Goal: Information Seeking & Learning: Learn about a topic

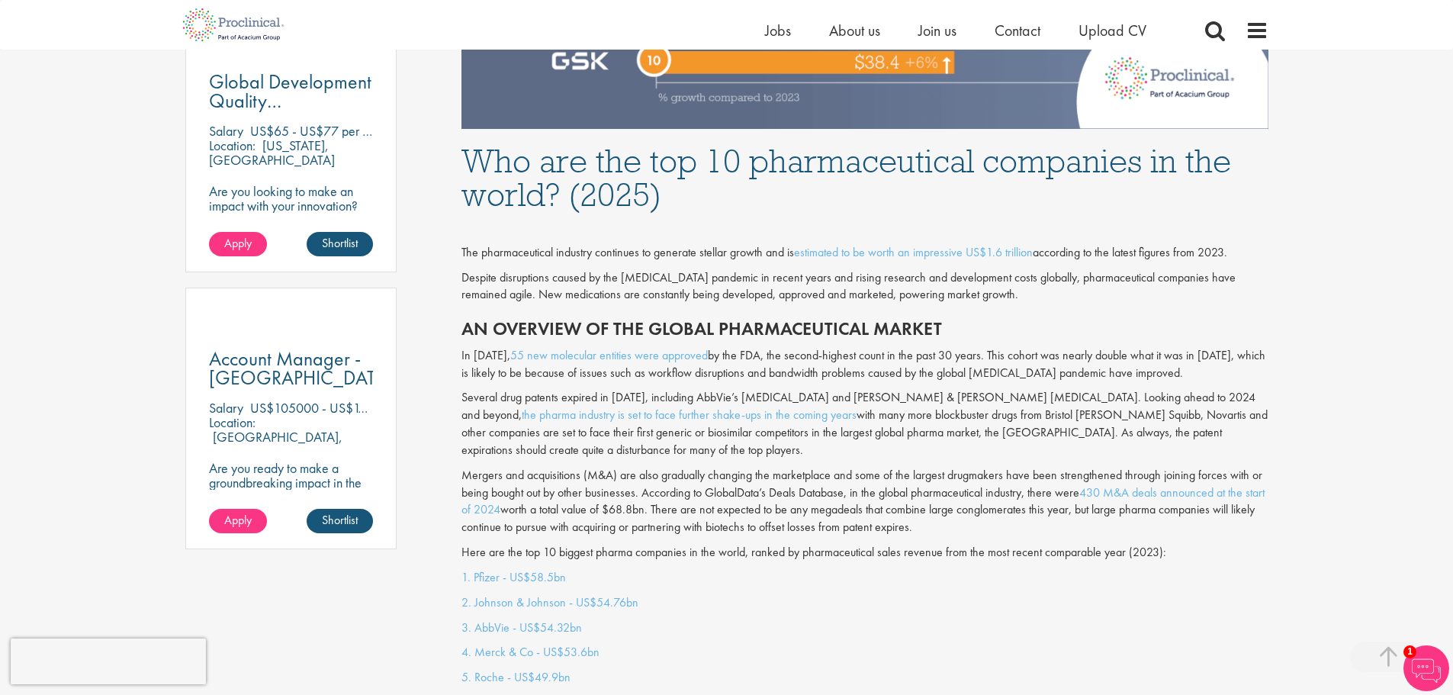
scroll to position [915, 0]
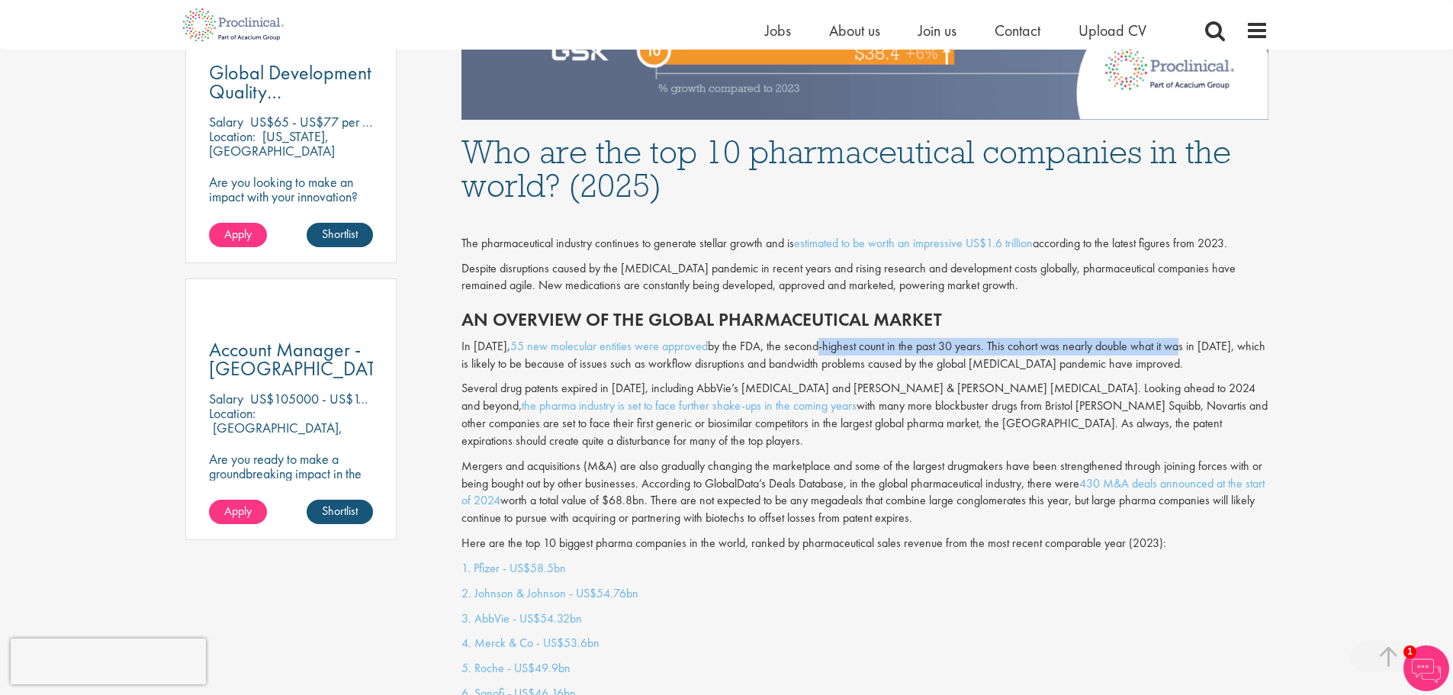
drag, startPoint x: 831, startPoint y: 346, endPoint x: 1164, endPoint y: 346, distance: 333.3
click at [1164, 346] on p "In [DATE], 55 new molecular entities were approved by the FDA, the second-highe…" at bounding box center [864, 355] width 807 height 35
click at [812, 458] on p "Mergers and acquisitions (M&A) are also gradually changing the marketplace and …" at bounding box center [864, 492] width 807 height 69
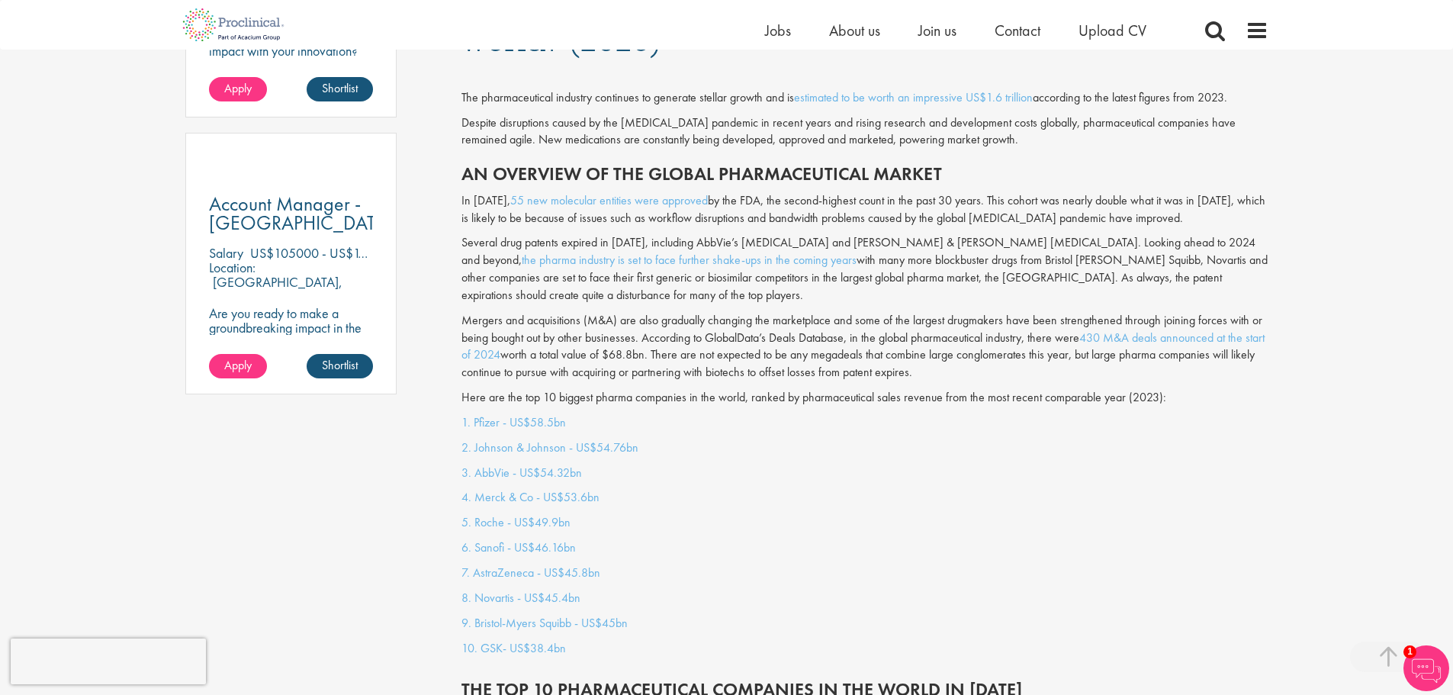
scroll to position [1068, 0]
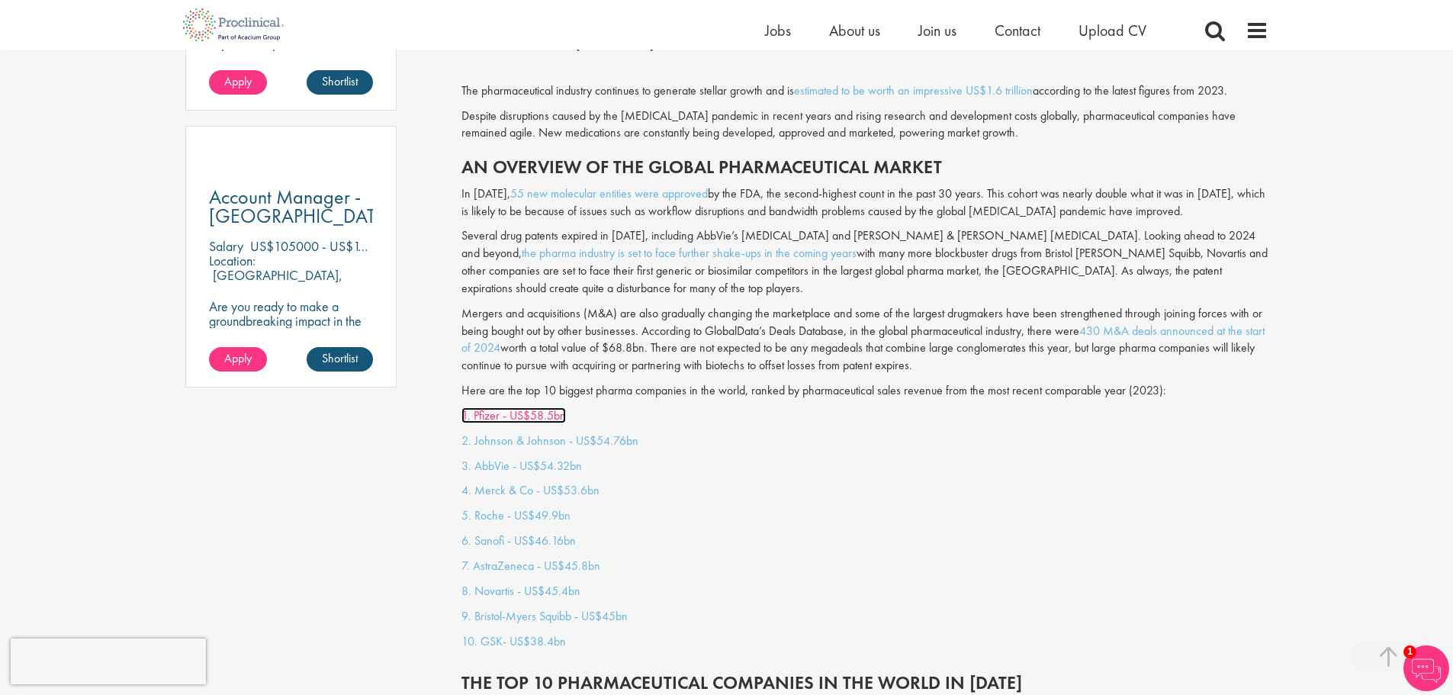
click at [526, 407] on link "1. Pfizer - US$58.5bn" at bounding box center [513, 415] width 105 height 16
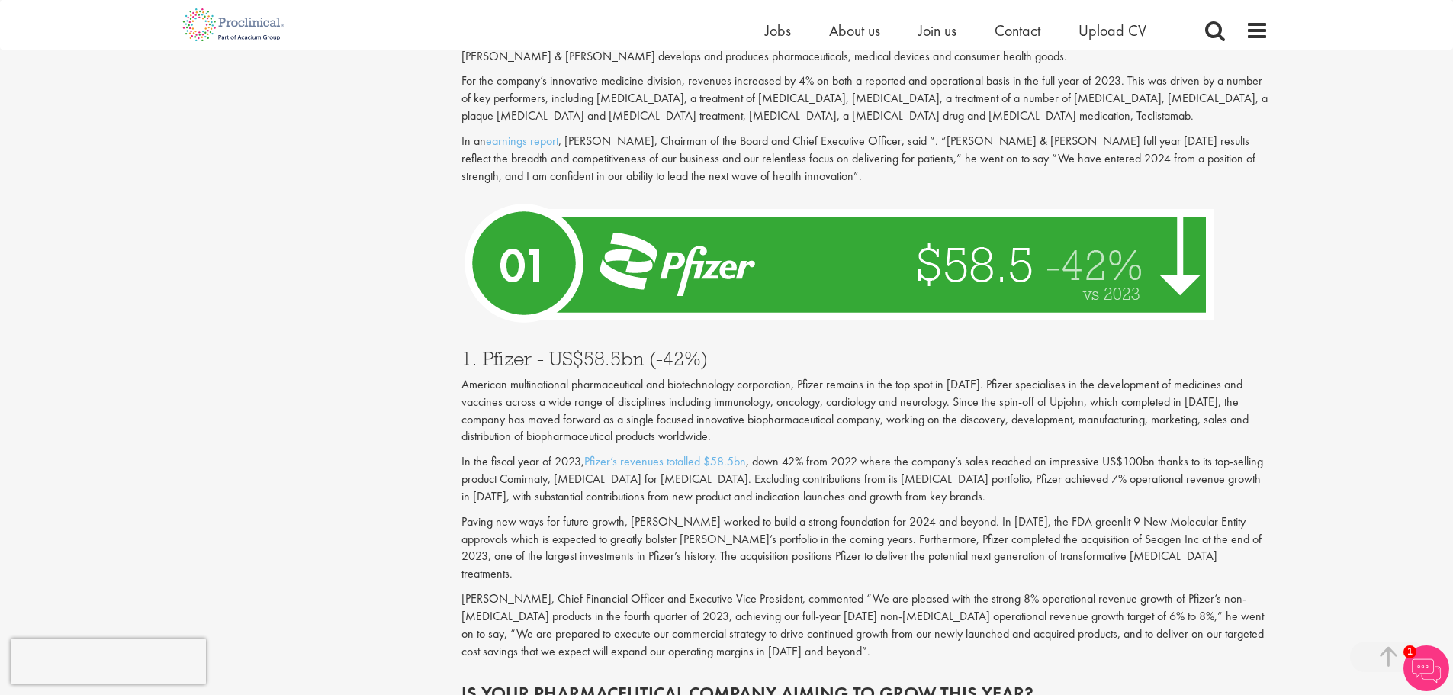
scroll to position [5213, 0]
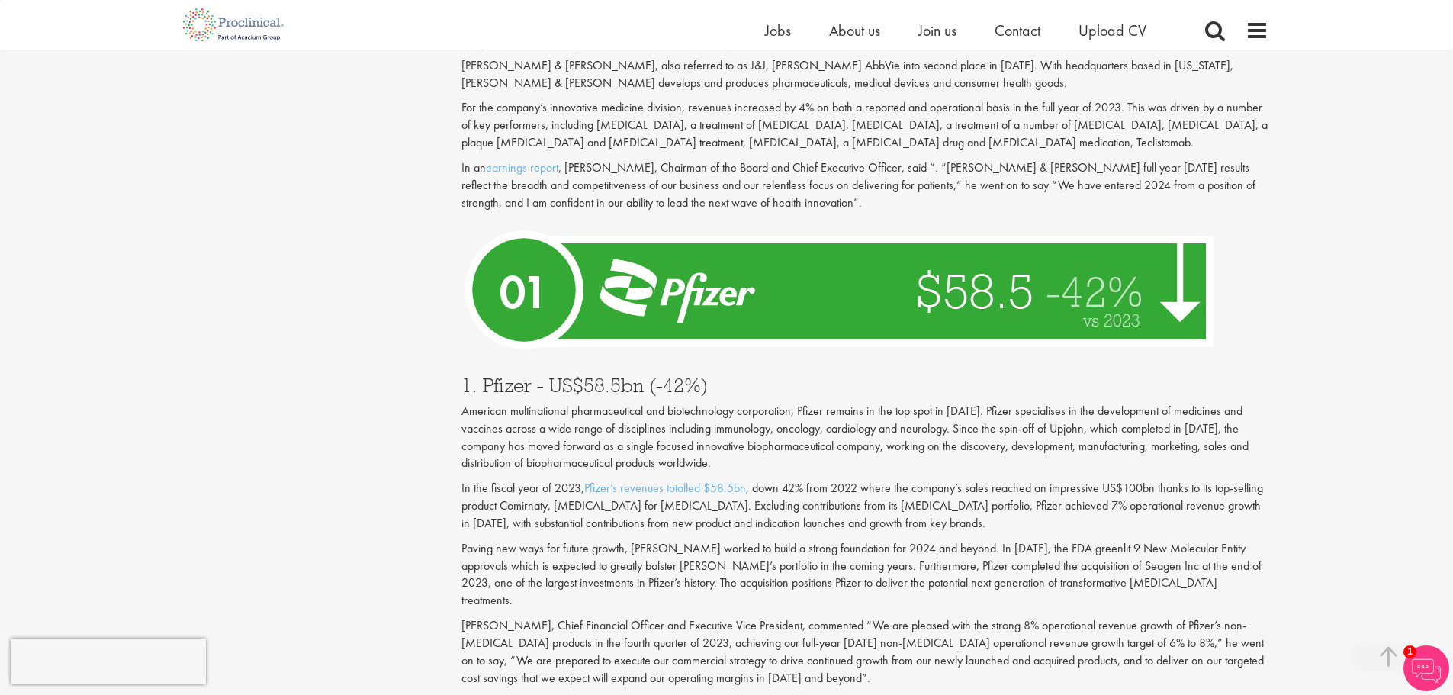
click at [1082, 220] on img at bounding box center [843, 290] width 764 height 140
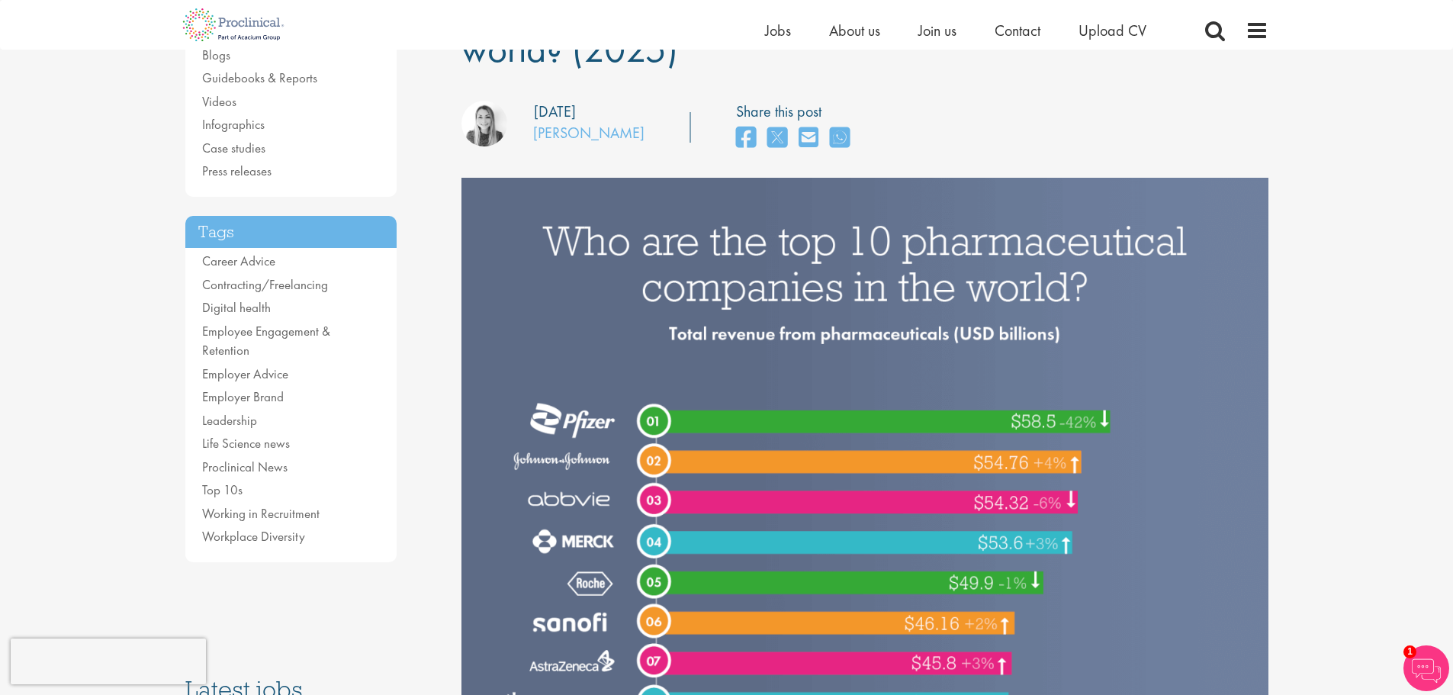
scroll to position [178, 0]
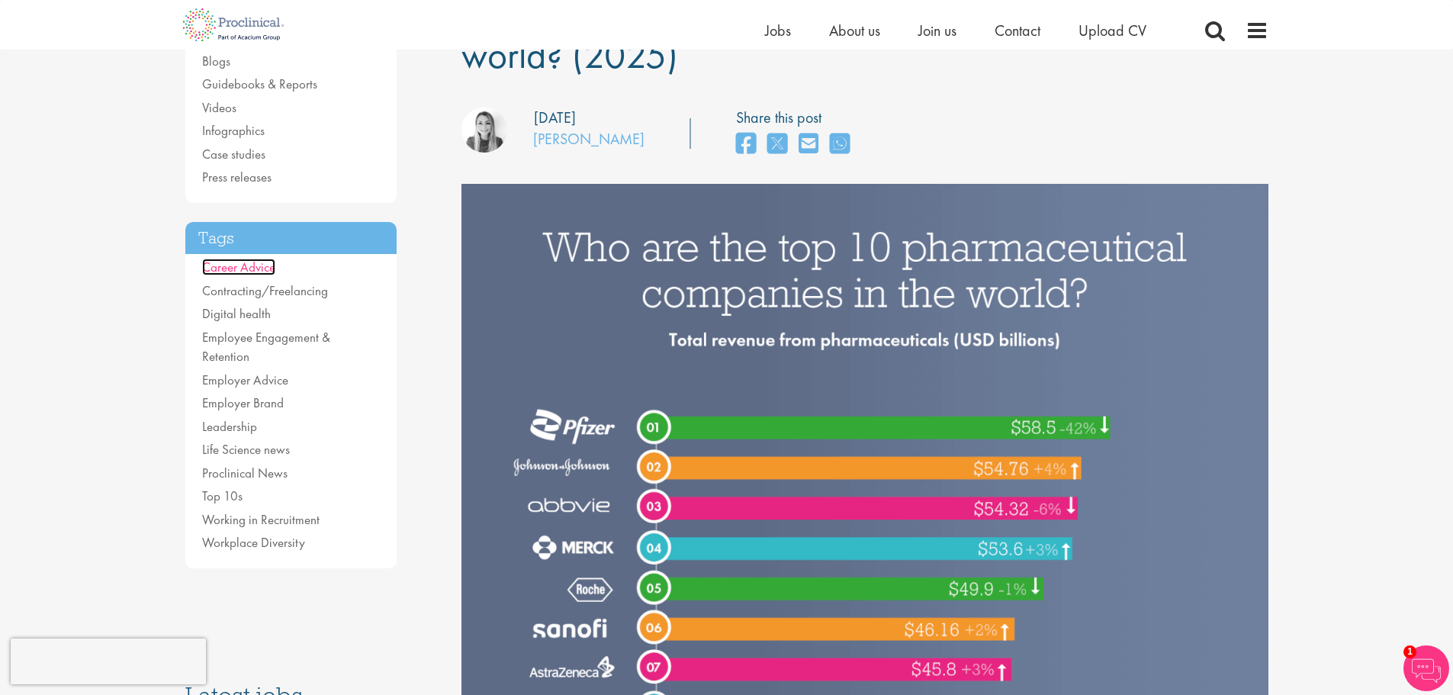
click at [235, 269] on link "Career Advice" at bounding box center [238, 267] width 73 height 17
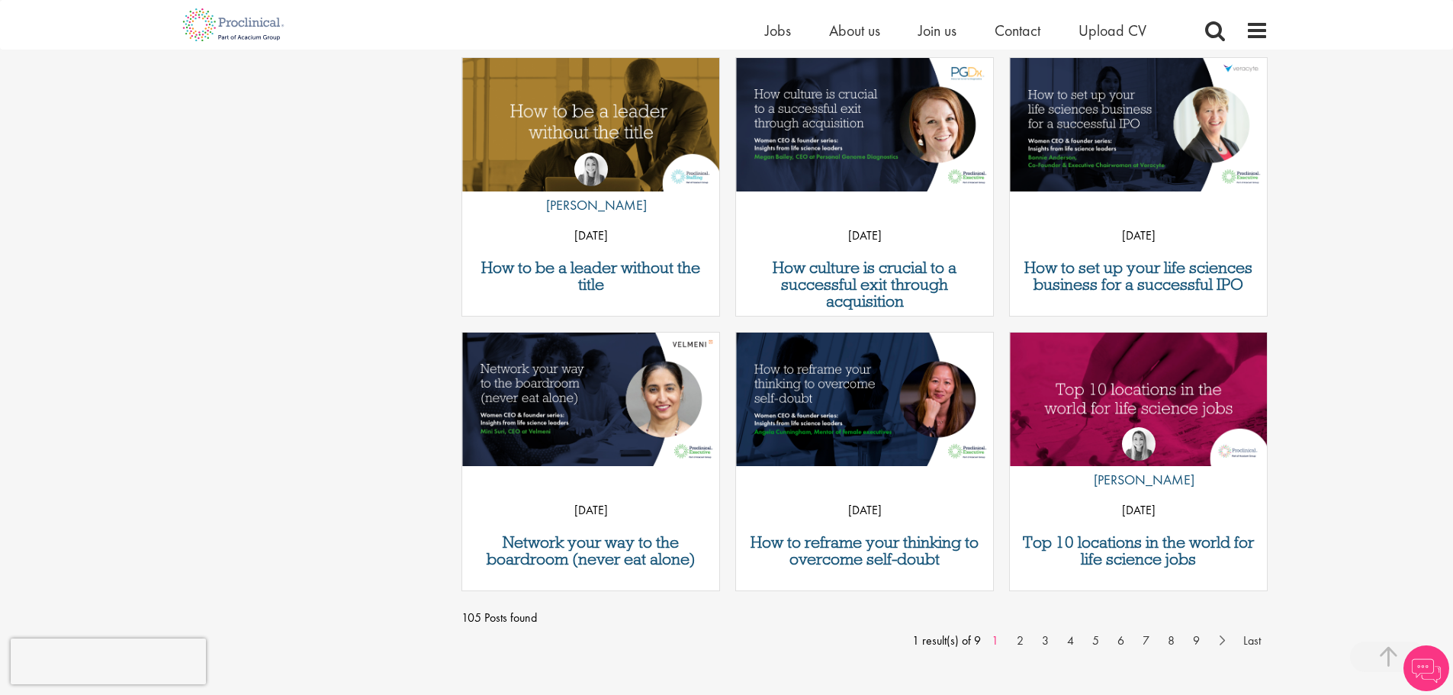
scroll to position [1373, 0]
